Goal: Register for event/course

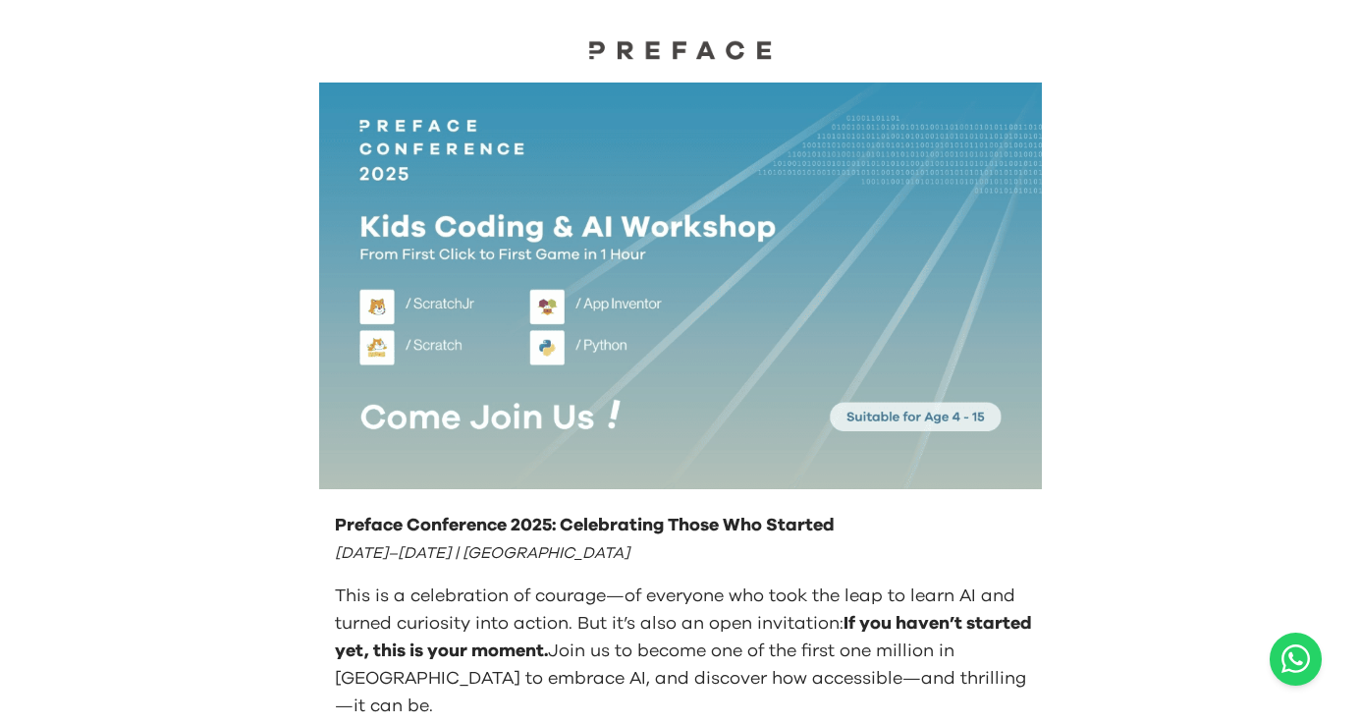
click at [198, 38] on div at bounding box center [680, 33] width 1361 height 67
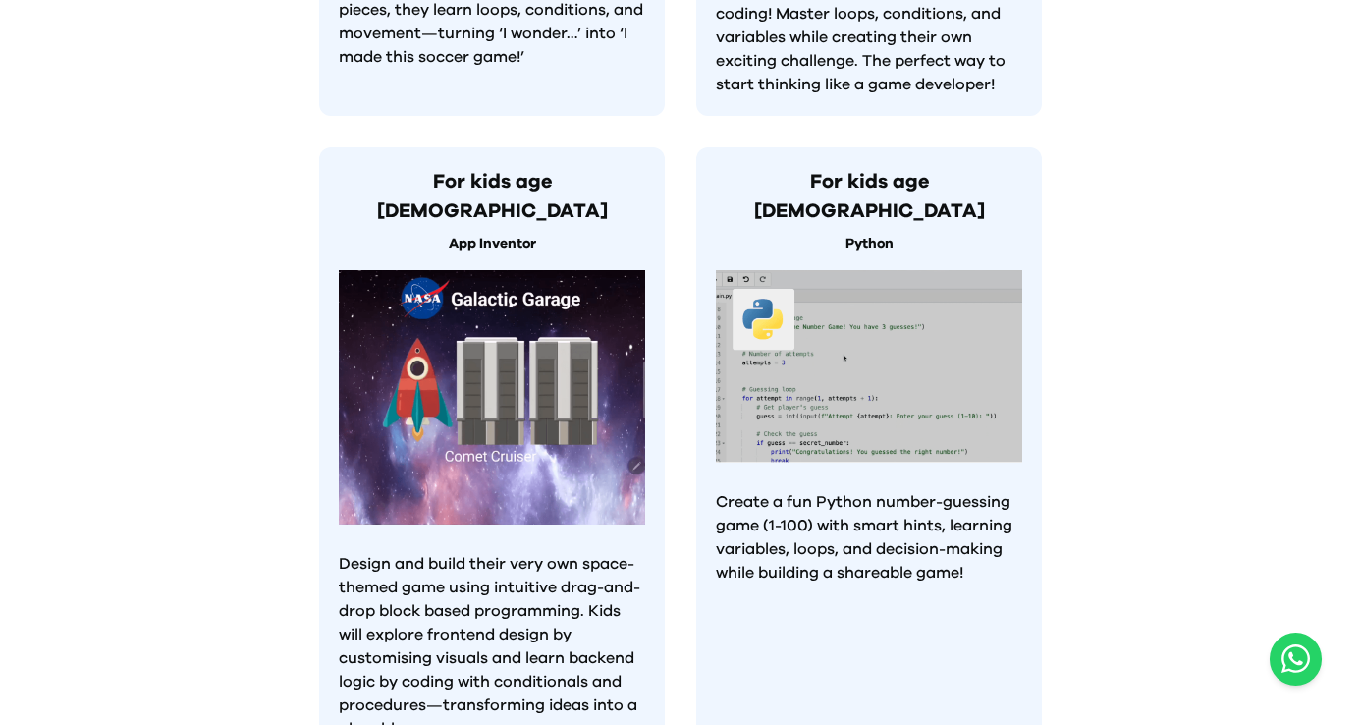
scroll to position [2064, 0]
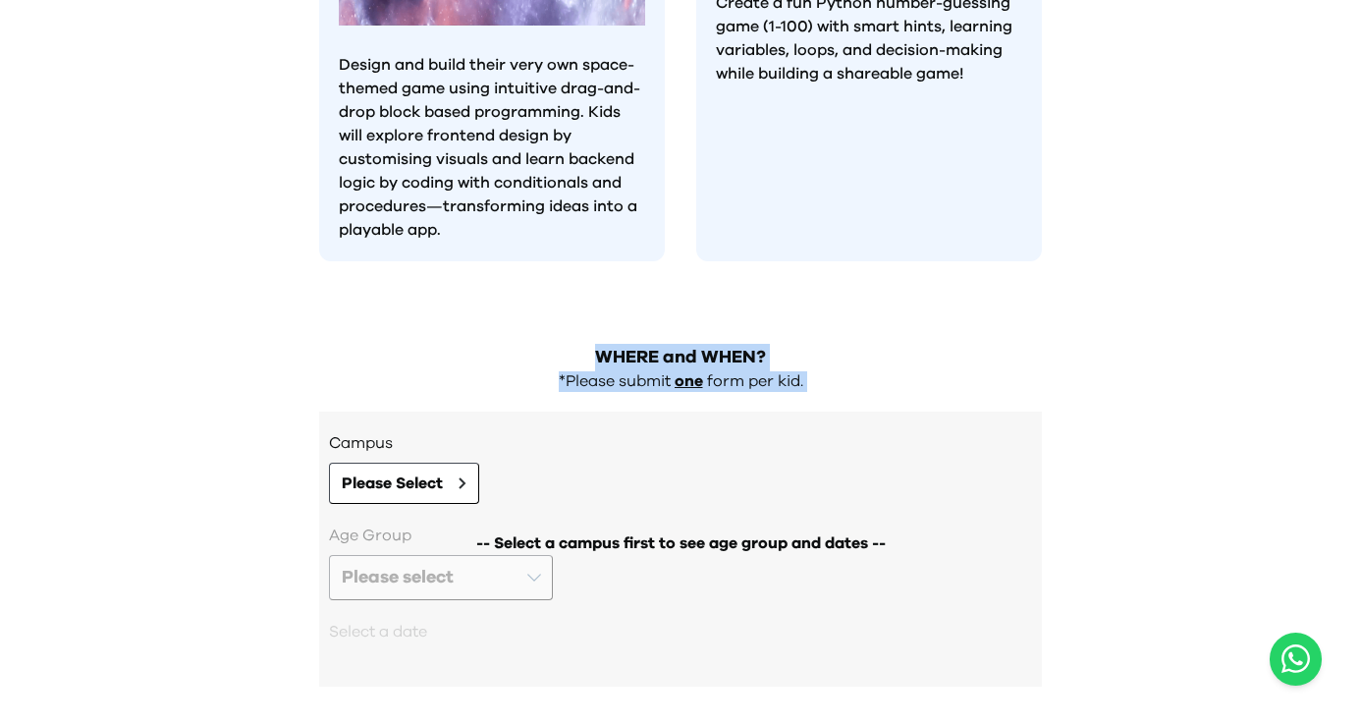
drag, startPoint x: 581, startPoint y: 273, endPoint x: 847, endPoint y: 309, distance: 268.6
click at [847, 324] on div "WHERE and WHEN? *Please submit one form per kid. Campus Please Select -- Select…" at bounding box center [680, 525] width 754 height 402
click at [438, 471] on span "Please Select" at bounding box center [392, 483] width 101 height 24
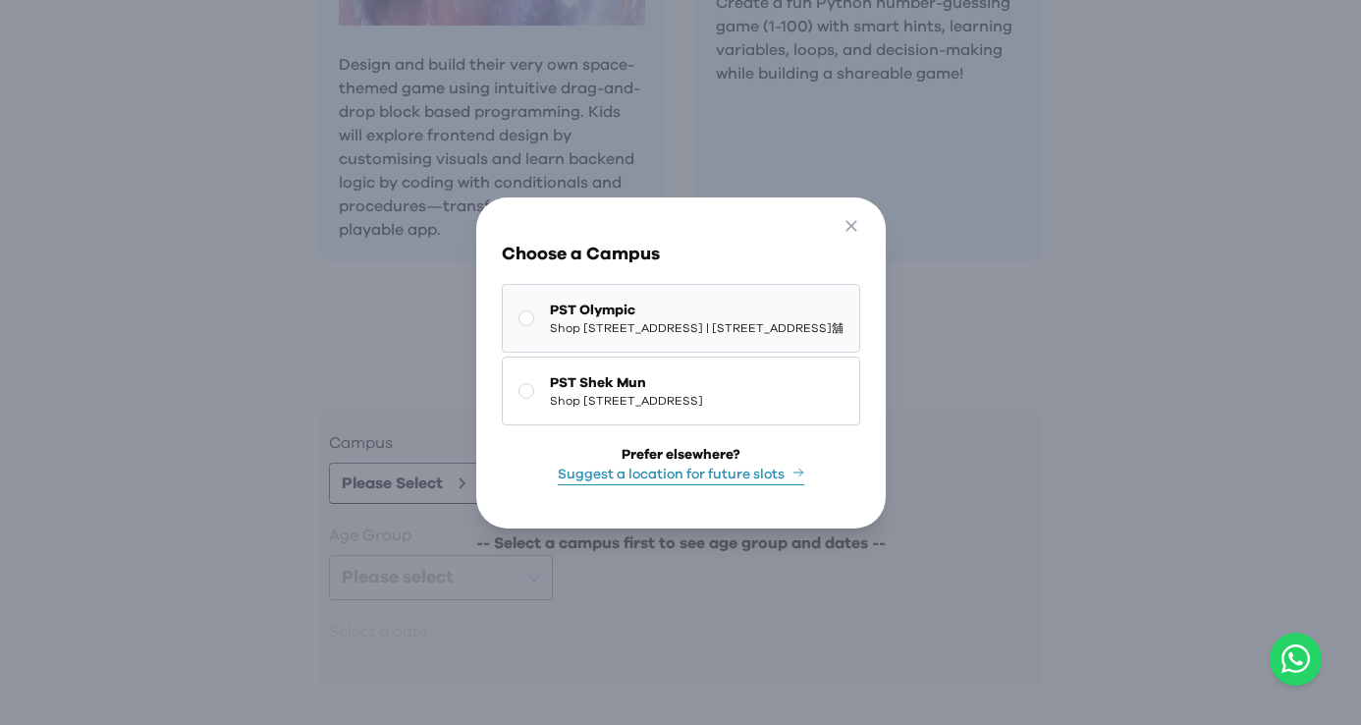
click at [515, 352] on button "PST Olympic Shop [STREET_ADDRESS] | [STREET_ADDRESS]舖" at bounding box center [681, 318] width 358 height 69
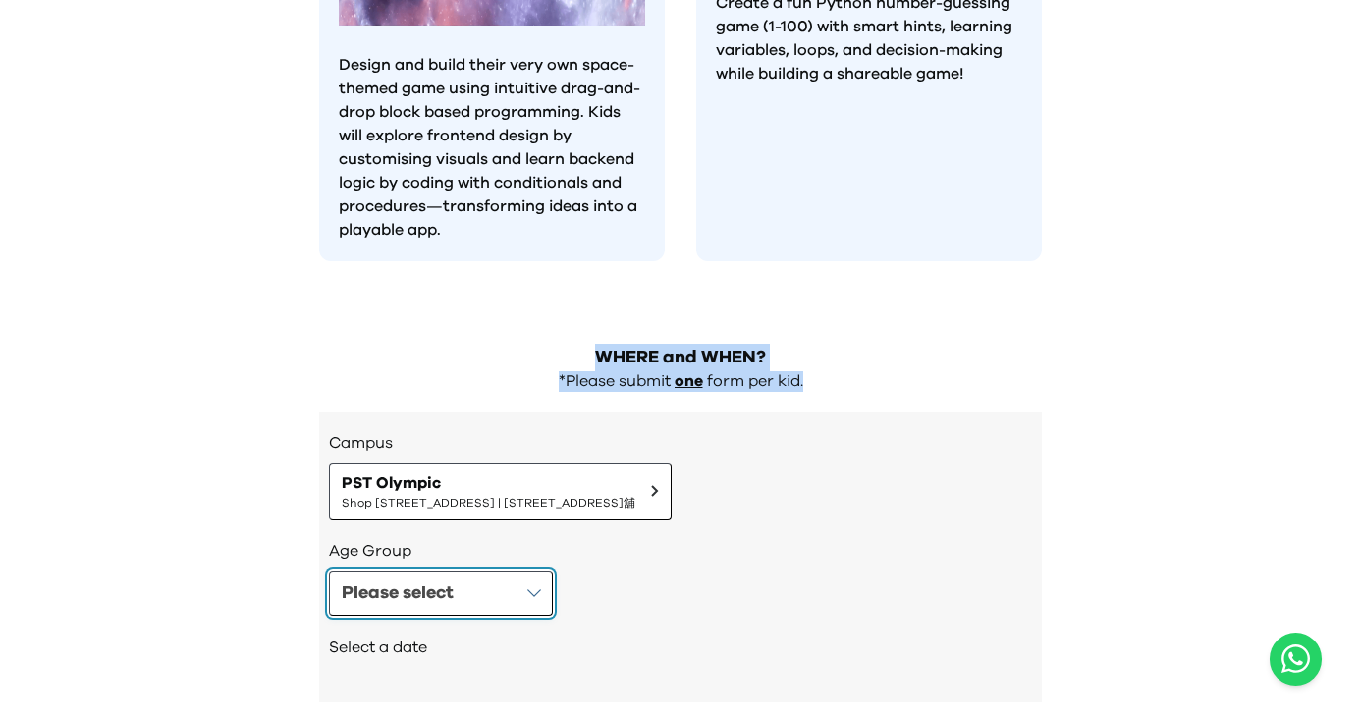
click at [444, 579] on div "Please select" at bounding box center [398, 592] width 112 height 27
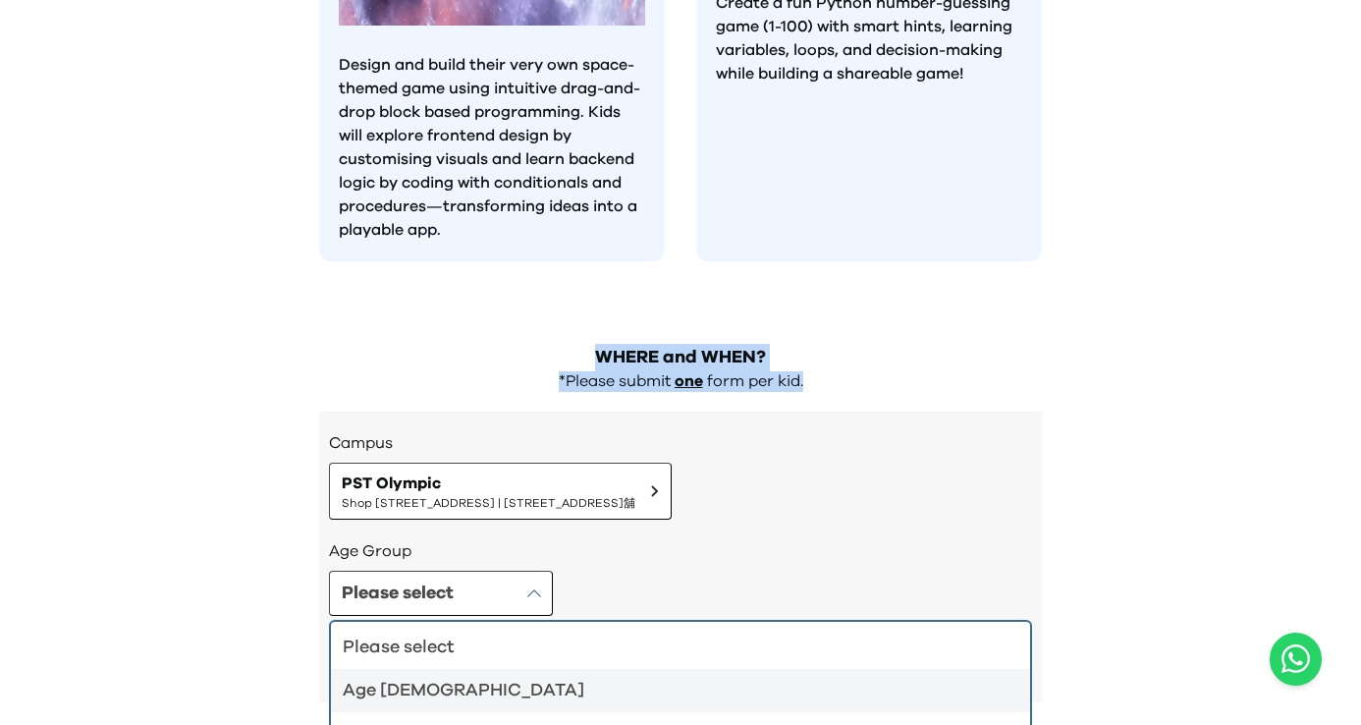
click at [431, 677] on div "Age [DEMOGRAPHIC_DATA]" at bounding box center [669, 690] width 652 height 27
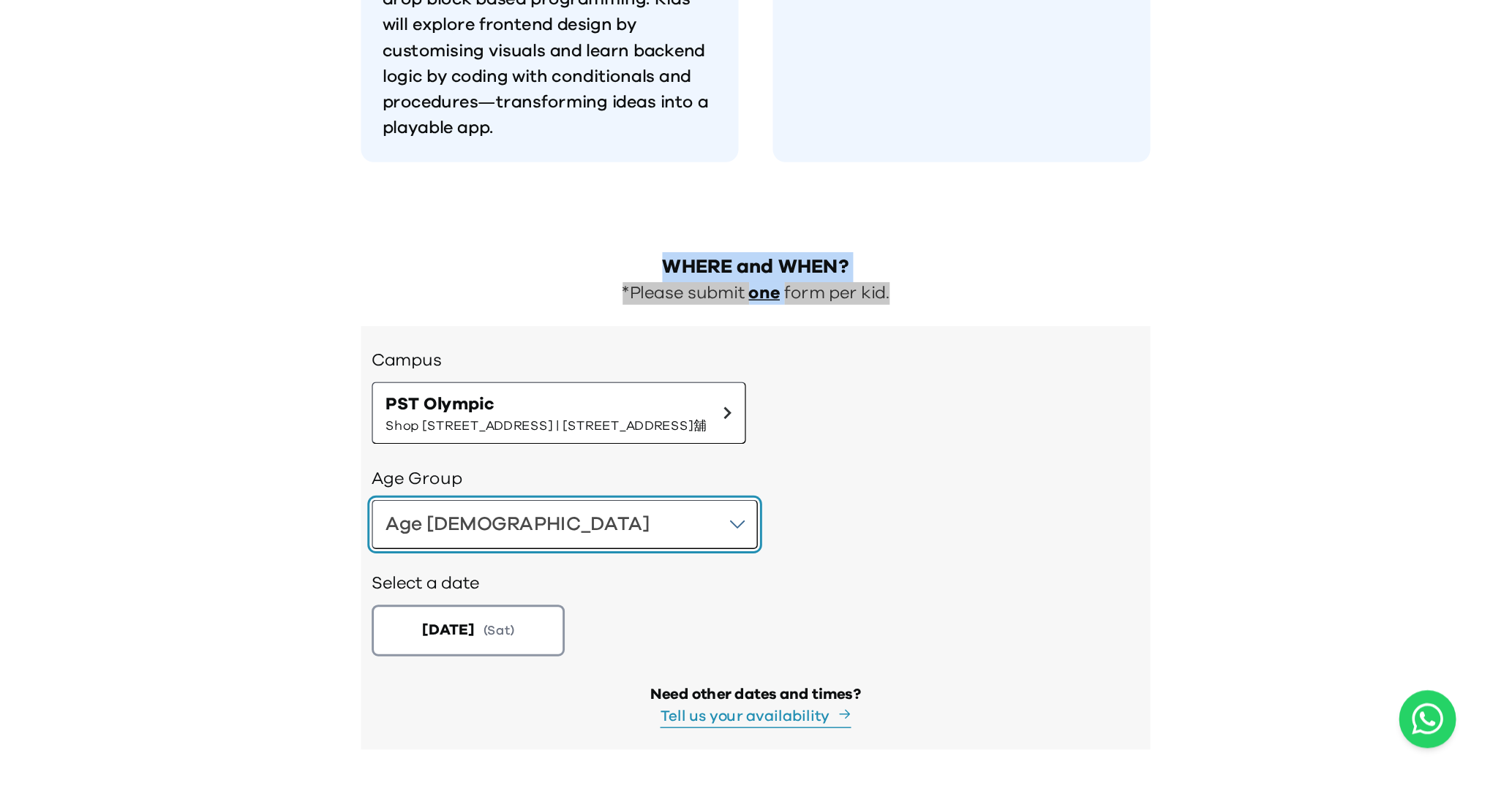
scroll to position [1368, 0]
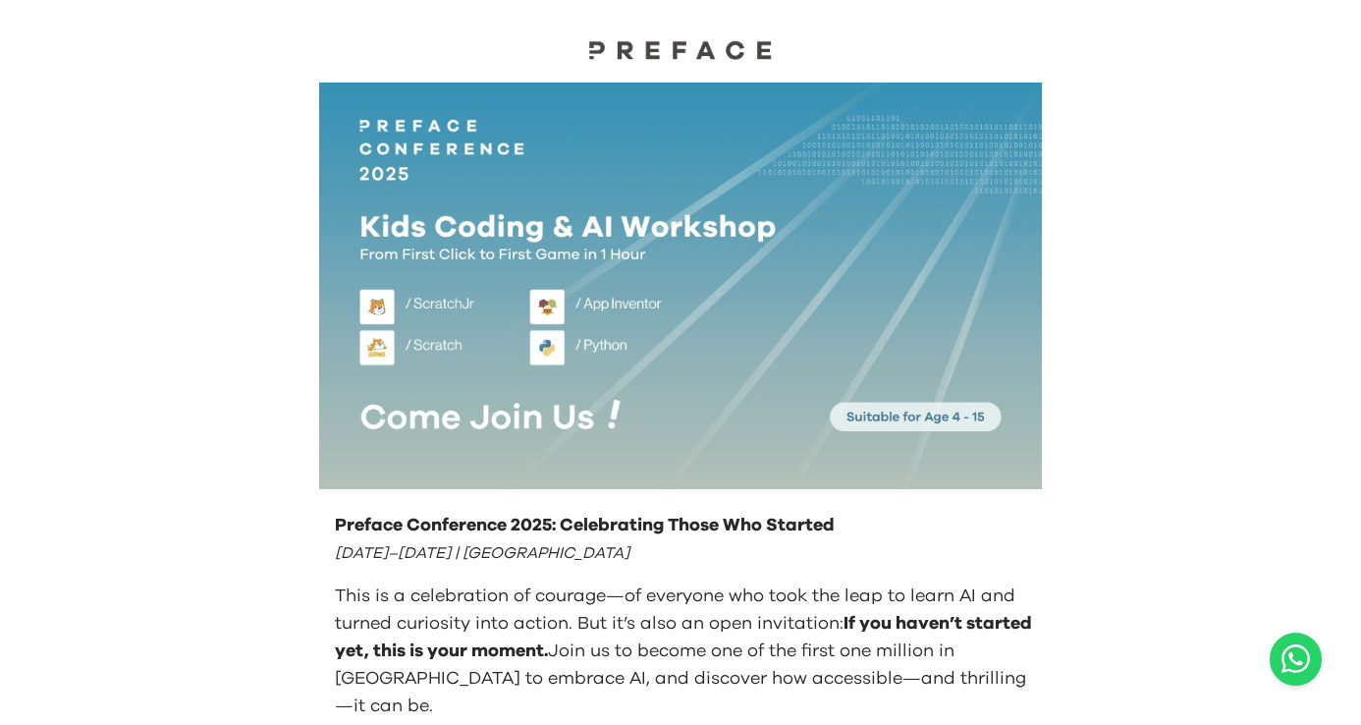
click at [238, 10] on div at bounding box center [680, 33] width 1361 height 67
